Goal: Task Accomplishment & Management: Use online tool/utility

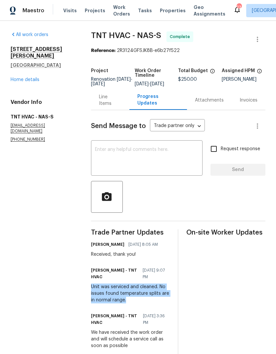
scroll to position [18, 0]
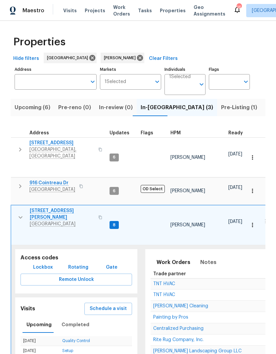
click at [158, 315] on span "Painting by Pros" at bounding box center [170, 317] width 35 height 5
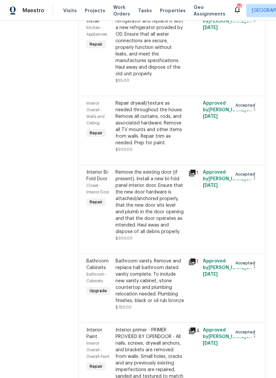
scroll to position [744, 0]
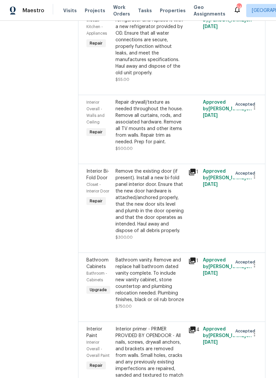
click at [137, 145] on div "Repair drywall/texture as needed throughout the house. Remove all curtains, rod…" at bounding box center [149, 122] width 69 height 46
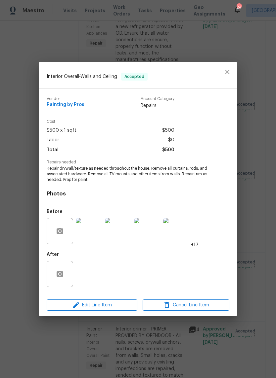
click at [81, 232] on img at bounding box center [89, 231] width 26 height 26
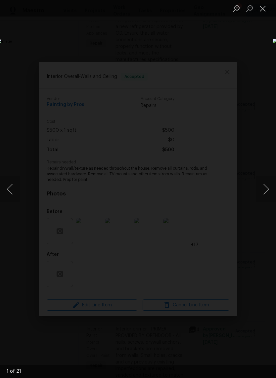
click at [263, 10] on button "Close lightbox" at bounding box center [262, 9] width 13 height 12
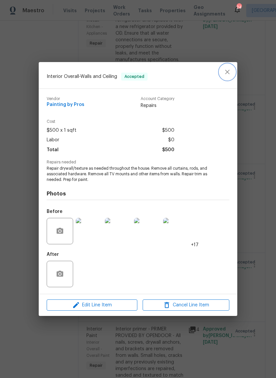
click at [234, 72] on button "close" at bounding box center [227, 72] width 16 height 16
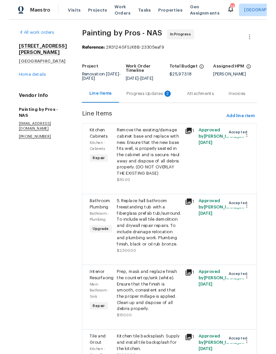
scroll to position [0, 0]
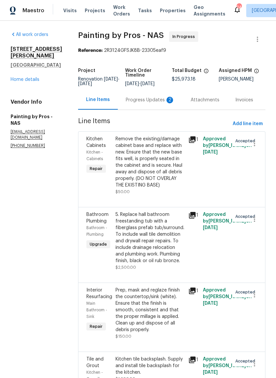
click at [150, 100] on div "Progress Updates 2" at bounding box center [150, 100] width 49 height 7
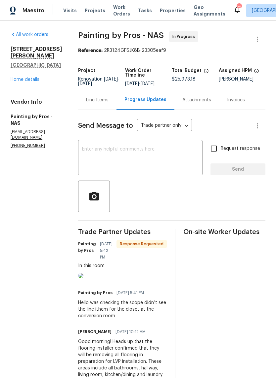
click at [102, 159] on textarea at bounding box center [140, 158] width 116 height 23
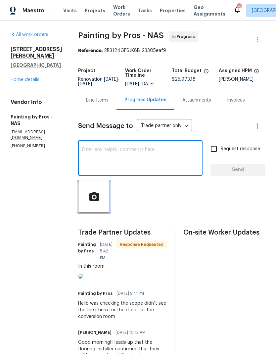
click at [99, 198] on icon "button" at bounding box center [94, 196] width 10 height 9
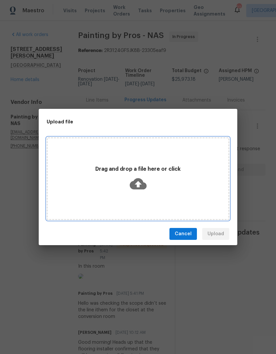
click at [141, 179] on icon at bounding box center [138, 183] width 17 height 11
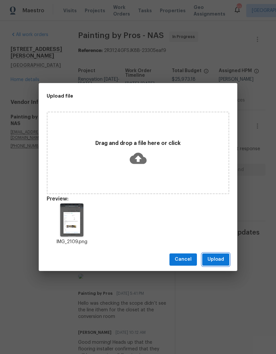
click at [217, 259] on span "Upload" at bounding box center [215, 259] width 17 height 8
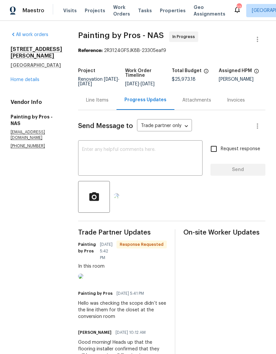
click at [101, 160] on textarea at bounding box center [140, 158] width 116 height 23
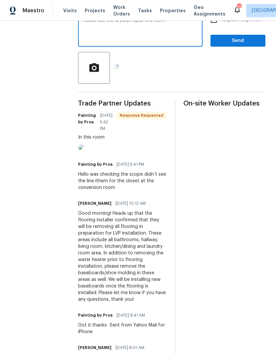
scroll to position [123, 0]
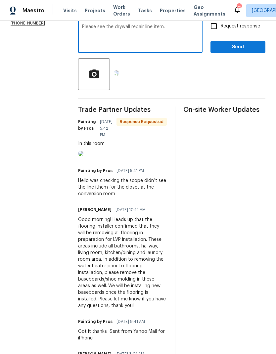
click at [92, 27] on div "Please see the drywall repair line item. x ​" at bounding box center [140, 36] width 124 height 34
click at [92, 32] on textarea "Please see the drywall repair line item." at bounding box center [140, 35] width 116 height 23
click at [187, 31] on textarea "Hi! Please see the drywall repair line item." at bounding box center [140, 35] width 116 height 23
type textarea "Hi! Please see the drywall repair line item."
click at [217, 33] on input "Request response" at bounding box center [214, 26] width 14 height 14
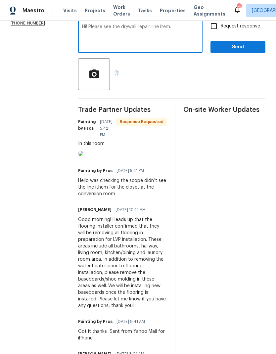
checkbox input "true"
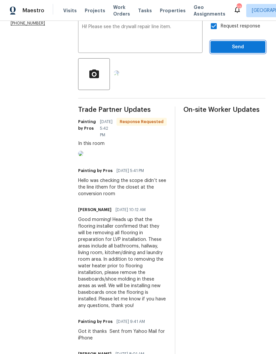
click at [226, 51] on span "Send" at bounding box center [238, 47] width 44 height 8
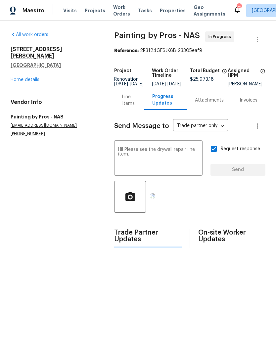
scroll to position [0, 0]
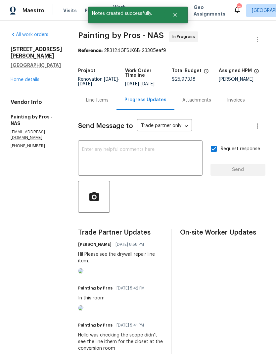
click at [83, 273] on img at bounding box center [80, 270] width 5 height 5
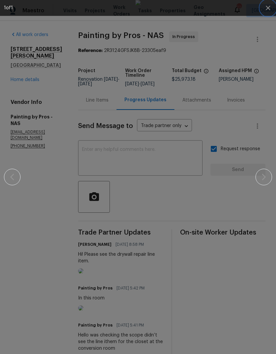
click at [265, 9] on icon "button" at bounding box center [268, 8] width 8 height 8
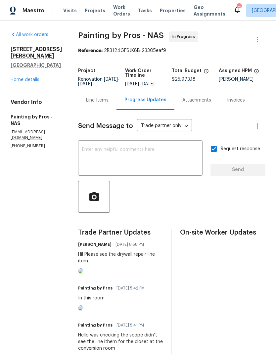
click at [107, 103] on div "Line Items" at bounding box center [97, 100] width 22 height 7
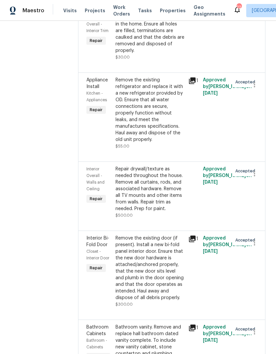
scroll to position [677, 0]
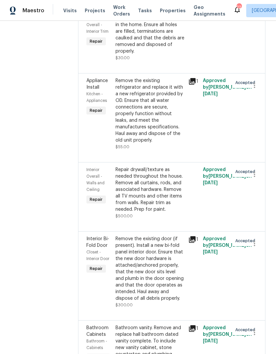
click at [133, 201] on div "Repair drywall/texture as needed throughout the house. Remove all curtains, rod…" at bounding box center [149, 189] width 69 height 46
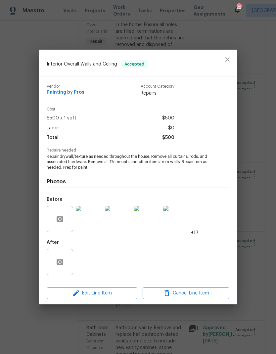
click at [82, 218] on img at bounding box center [89, 219] width 26 height 26
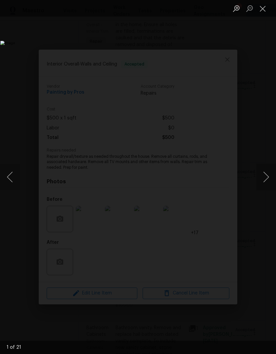
click at [213, 183] on img "Lightbox" at bounding box center [106, 177] width 212 height 272
click at [259, 186] on button "Next image" at bounding box center [266, 177] width 20 height 26
click at [262, 187] on button "Next image" at bounding box center [266, 177] width 20 height 26
click at [259, 184] on button "Next image" at bounding box center [266, 177] width 20 height 26
click at [258, 177] on button "Next image" at bounding box center [266, 177] width 20 height 26
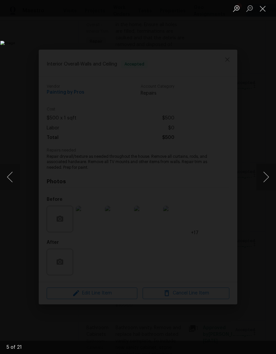
click at [262, 177] on button "Next image" at bounding box center [266, 177] width 20 height 26
click at [261, 176] on button "Next image" at bounding box center [266, 177] width 20 height 26
click at [267, 183] on button "Next image" at bounding box center [266, 177] width 20 height 26
click at [264, 175] on button "Next image" at bounding box center [266, 177] width 20 height 26
click at [265, 180] on button "Next image" at bounding box center [266, 177] width 20 height 26
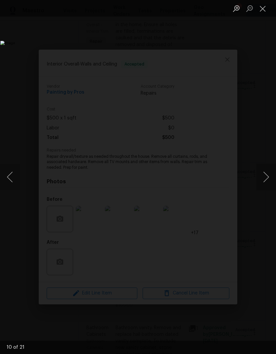
click at [263, 181] on button "Next image" at bounding box center [266, 177] width 20 height 26
click at [259, 178] on button "Next image" at bounding box center [266, 177] width 20 height 26
click at [260, 180] on button "Next image" at bounding box center [266, 177] width 20 height 26
click at [260, 182] on button "Next image" at bounding box center [266, 177] width 20 height 26
click at [263, 182] on button "Next image" at bounding box center [266, 177] width 20 height 26
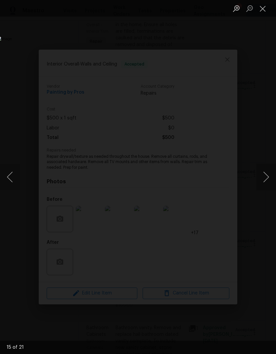
click at [257, 176] on button "Next image" at bounding box center [266, 177] width 20 height 26
click at [259, 181] on button "Next image" at bounding box center [266, 177] width 20 height 26
click at [261, 183] on button "Next image" at bounding box center [266, 177] width 20 height 26
click at [263, 184] on button "Next image" at bounding box center [266, 177] width 20 height 26
click at [261, 183] on button "Next image" at bounding box center [266, 177] width 20 height 26
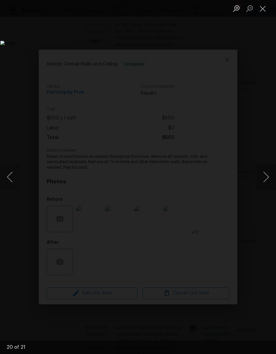
click at [11, 179] on button "Previous image" at bounding box center [10, 177] width 20 height 26
click at [266, 179] on button "Next image" at bounding box center [266, 177] width 20 height 26
click at [264, 180] on button "Next image" at bounding box center [266, 177] width 20 height 26
click at [266, 185] on button "Next image" at bounding box center [266, 177] width 20 height 26
click at [260, 11] on button "Close lightbox" at bounding box center [262, 9] width 13 height 12
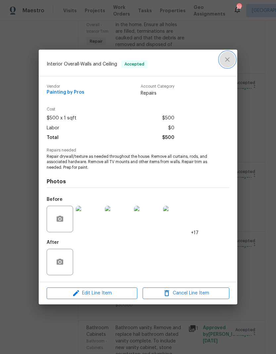
click at [226, 59] on icon "close" at bounding box center [227, 60] width 8 height 8
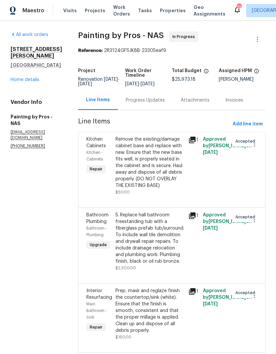
scroll to position [0, 0]
click at [114, 6] on span "Work Orders" at bounding box center [121, 10] width 17 height 13
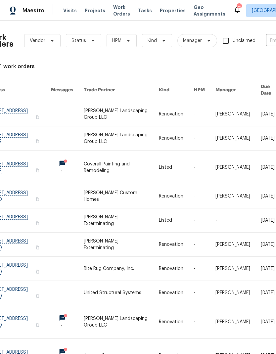
scroll to position [0, 11]
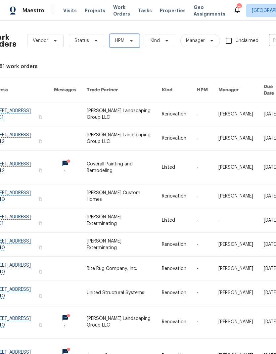
click at [127, 42] on span at bounding box center [130, 40] width 7 height 5
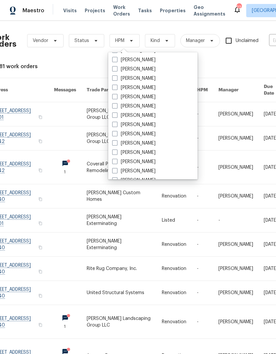
scroll to position [68, 0]
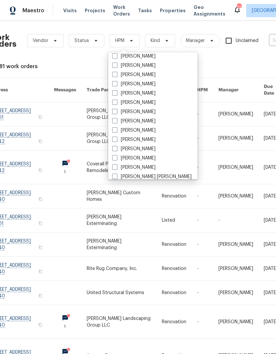
click at [136, 124] on label "[PERSON_NAME]" at bounding box center [133, 121] width 43 height 7
click at [116, 122] on input "[PERSON_NAME]" at bounding box center [114, 120] width 4 height 4
checkbox input "true"
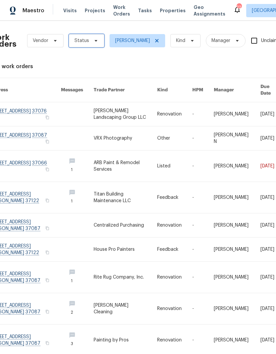
click at [88, 44] on span "Status" at bounding box center [86, 40] width 35 height 13
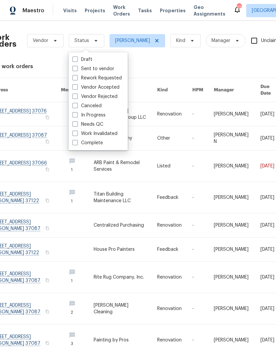
click at [87, 127] on label "Needs QC" at bounding box center [87, 124] width 31 height 7
click at [77, 125] on input "Needs QC" at bounding box center [74, 123] width 4 height 4
checkbox input "true"
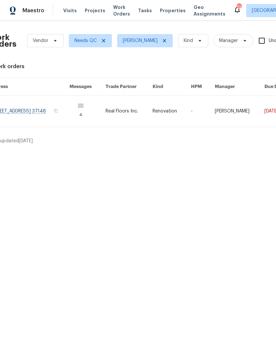
click at [149, 112] on link at bounding box center [128, 111] width 47 height 31
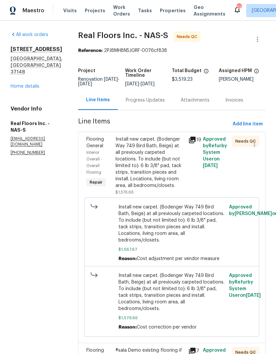
click at [123, 176] on div "Install new carpet. (Bodenger Way 749 Bird Bath, Beige) at all previously carpe…" at bounding box center [149, 162] width 69 height 53
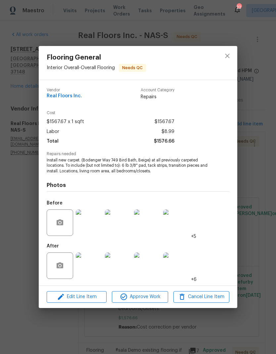
click at [85, 267] on img at bounding box center [89, 265] width 26 height 26
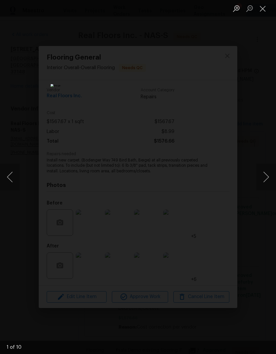
click at [269, 182] on button "Next image" at bounding box center [266, 177] width 20 height 26
click at [260, 174] on button "Next image" at bounding box center [266, 177] width 20 height 26
click at [262, 177] on button "Next image" at bounding box center [266, 177] width 20 height 26
click at [262, 176] on button "Next image" at bounding box center [266, 177] width 20 height 26
click at [260, 179] on button "Next image" at bounding box center [266, 177] width 20 height 26
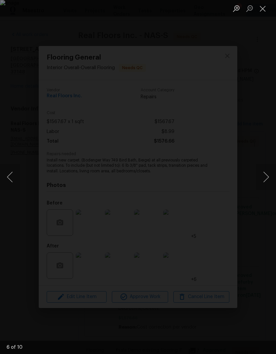
click at [260, 179] on button "Next image" at bounding box center [266, 177] width 20 height 26
click at [260, 178] on button "Next image" at bounding box center [266, 177] width 20 height 26
click at [258, 180] on button "Next image" at bounding box center [266, 177] width 20 height 26
click at [268, 6] on button "Close lightbox" at bounding box center [262, 9] width 13 height 12
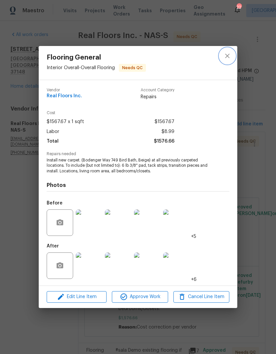
click at [230, 55] on icon "close" at bounding box center [227, 56] width 8 height 8
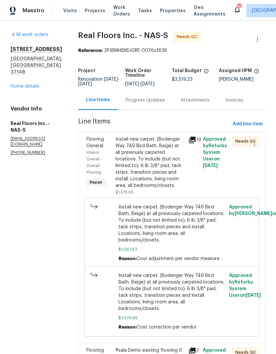
click at [158, 101] on div "Progress Updates" at bounding box center [145, 100] width 55 height 20
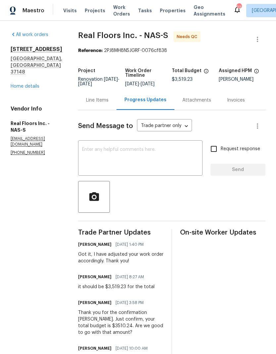
click at [97, 110] on div "Line Items" at bounding box center [97, 100] width 38 height 20
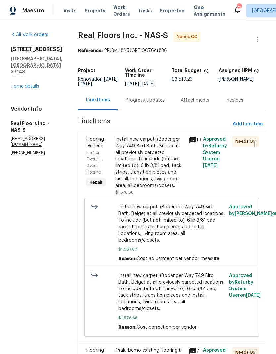
click at [22, 84] on link "Home details" at bounding box center [25, 86] width 29 height 5
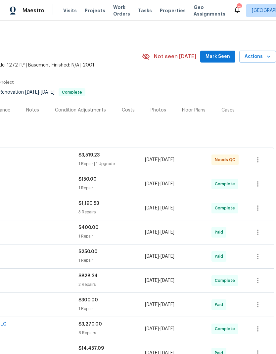
scroll to position [0, 98]
click at [158, 106] on div "Photos" at bounding box center [157, 110] width 31 height 20
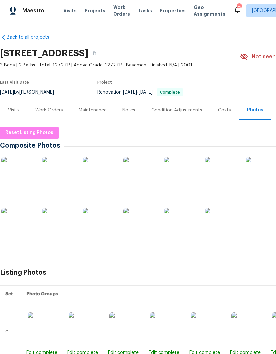
click at [19, 178] on img at bounding box center [17, 173] width 33 height 33
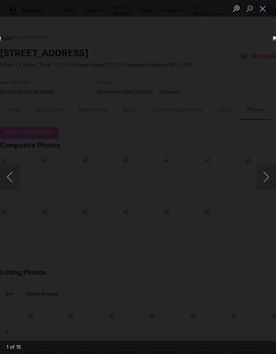
click at [266, 178] on button "Next image" at bounding box center [266, 177] width 20 height 26
click at [265, 184] on button "Next image" at bounding box center [266, 177] width 20 height 26
click at [266, 184] on button "Next image" at bounding box center [266, 177] width 20 height 26
click at [264, 185] on button "Next image" at bounding box center [266, 177] width 20 height 26
click at [263, 183] on button "Next image" at bounding box center [266, 177] width 20 height 26
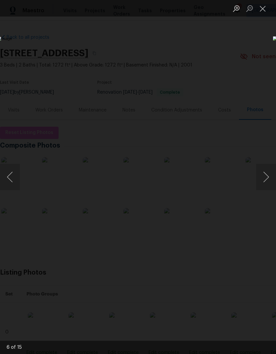
click at [264, 14] on button "Close lightbox" at bounding box center [262, 9] width 13 height 12
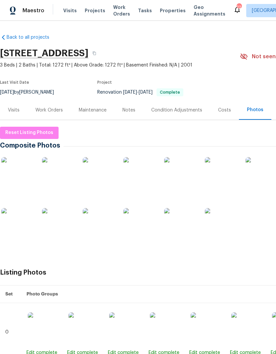
click at [50, 112] on div "Work Orders" at bounding box center [48, 110] width 27 height 7
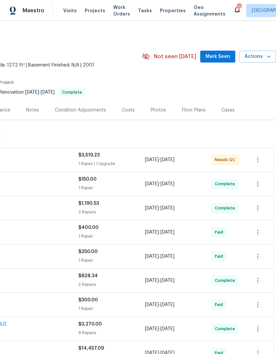
scroll to position [0, 98]
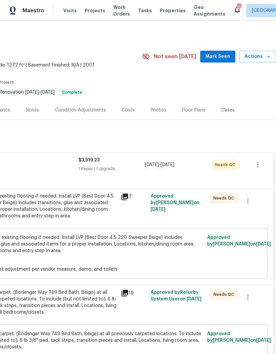
click at [81, 213] on div "#sala Demo existing flooring if needed. Install LVP (Best Door 4.5 220 Sweeper …" at bounding box center [44, 206] width 145 height 26
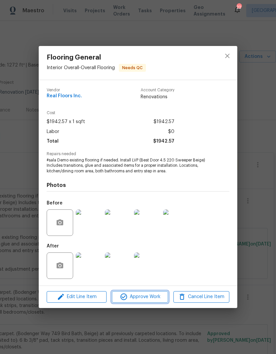
click at [134, 293] on span "Approve Work" at bounding box center [140, 297] width 52 height 8
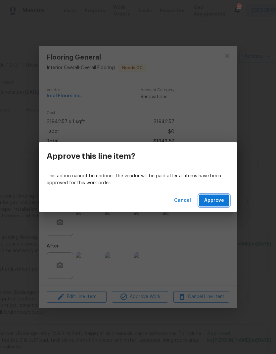
click at [228, 203] on button "Approve" at bounding box center [214, 200] width 30 height 12
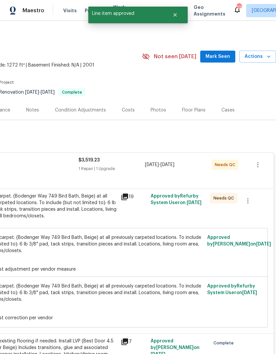
click at [49, 210] on div "Install new carpet. (Bodenger Way 749 Bird Bath, Beige) at all previously carpe…" at bounding box center [44, 206] width 145 height 26
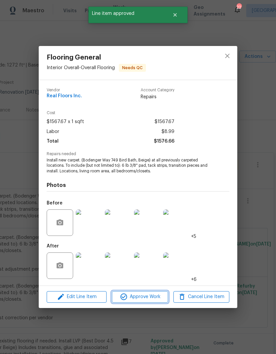
click at [126, 298] on icon "button" at bounding box center [123, 296] width 7 height 7
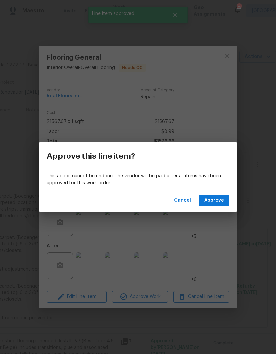
click at [226, 199] on button "Approve" at bounding box center [214, 200] width 30 height 12
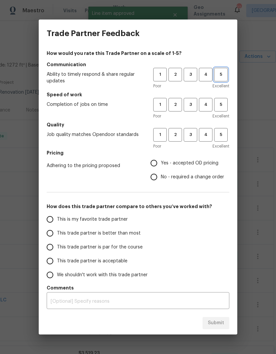
click at [216, 76] on span "5" at bounding box center [221, 75] width 12 height 8
click at [221, 105] on span "5" at bounding box center [221, 105] width 12 height 8
click at [219, 141] on button "5" at bounding box center [221, 135] width 14 height 14
click at [160, 165] on input "Yes - accepted OD pricing" at bounding box center [154, 163] width 14 height 14
radio input "true"
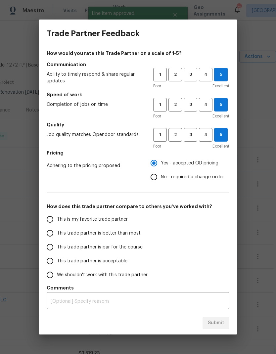
click at [64, 224] on label "This is my favorite trade partner" at bounding box center [95, 219] width 104 height 14
click at [57, 224] on input "This is my favorite trade partner" at bounding box center [50, 219] width 14 height 14
click at [218, 326] on span "Submit" at bounding box center [216, 323] width 16 height 8
radio input "true"
radio input "false"
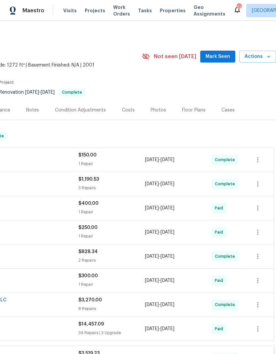
click at [130, 112] on div "Costs" at bounding box center [128, 110] width 13 height 7
